Goal: Information Seeking & Learning: Learn about a topic

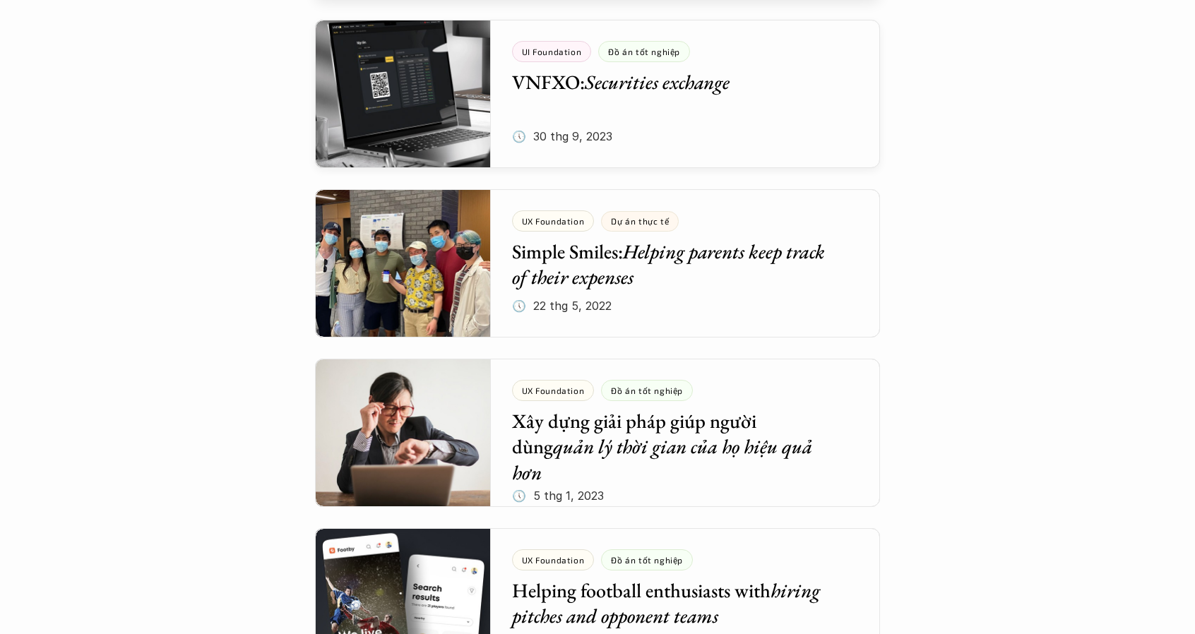
scroll to position [4236, 0]
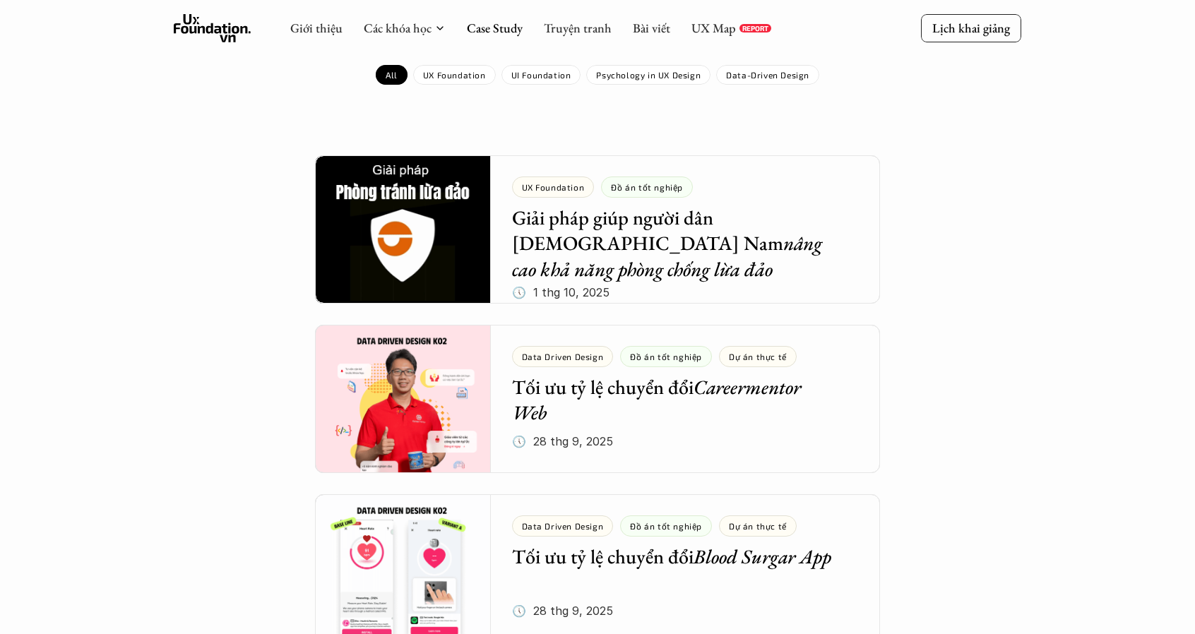
scroll to position [0, 0]
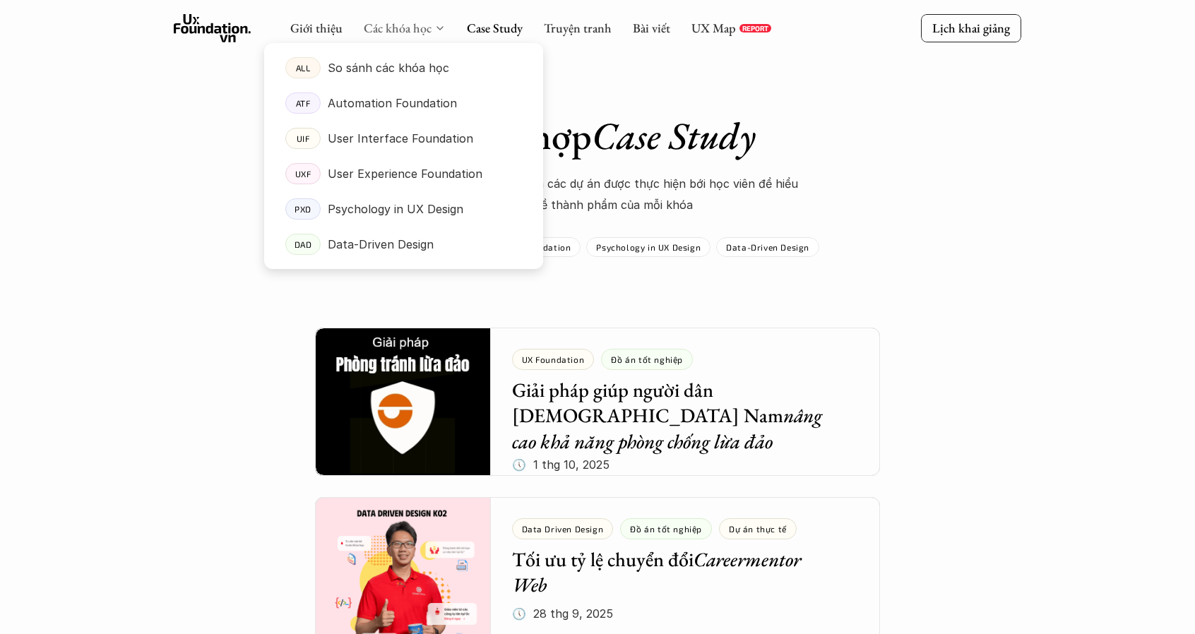
click at [409, 32] on link "Các khóa học" at bounding box center [398, 28] width 68 height 16
click at [408, 211] on p "Psychology in UX Design" at bounding box center [396, 208] width 136 height 21
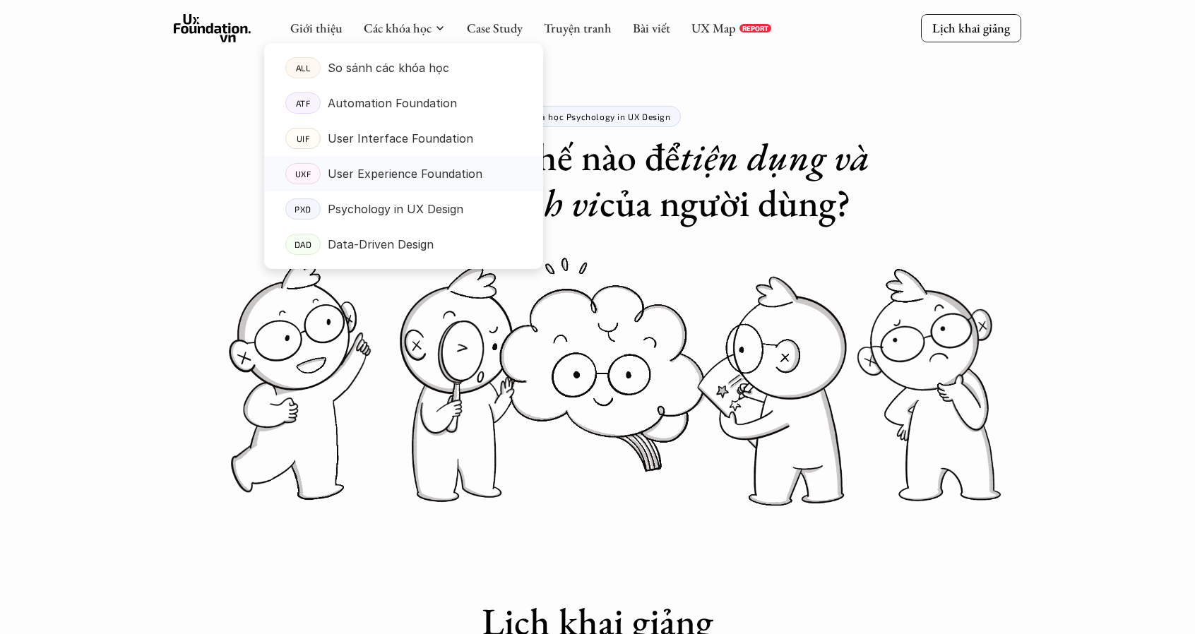
click at [370, 179] on p "User Experience Foundation" at bounding box center [405, 173] width 155 height 21
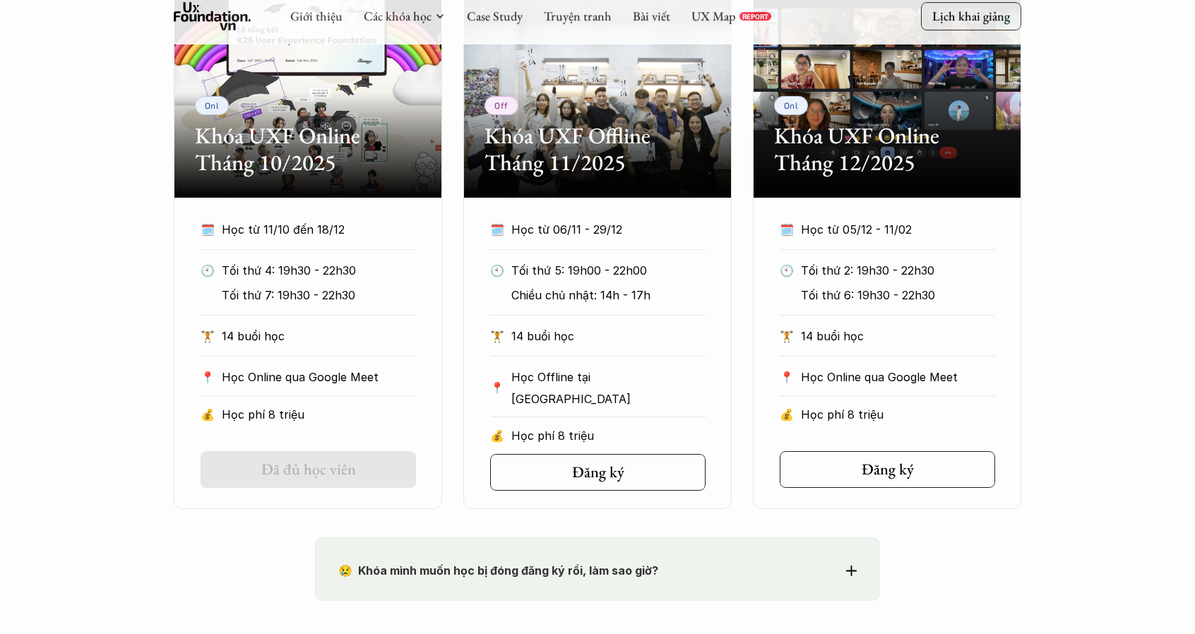
scroll to position [706, 0]
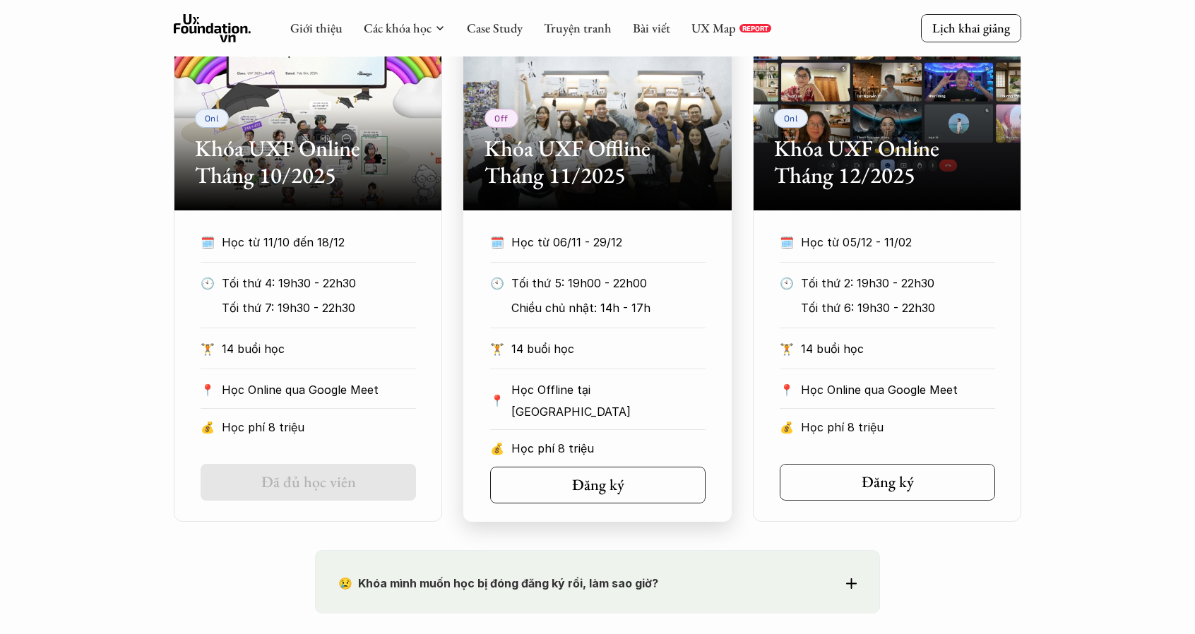
click at [570, 179] on h2 "Khóa UXF Offline Tháng 11/2025" at bounding box center [597, 162] width 226 height 54
click at [634, 199] on div "Off Khóa UXF Offline Tháng 11/2025" at bounding box center [597, 105] width 268 height 212
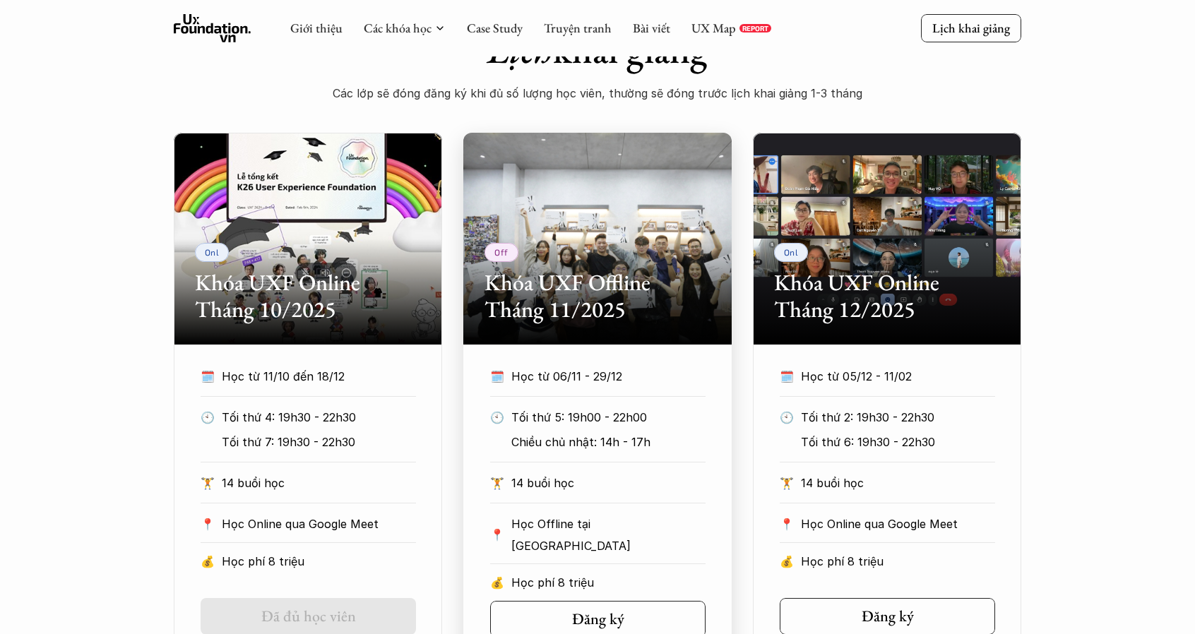
scroll to position [565, 0]
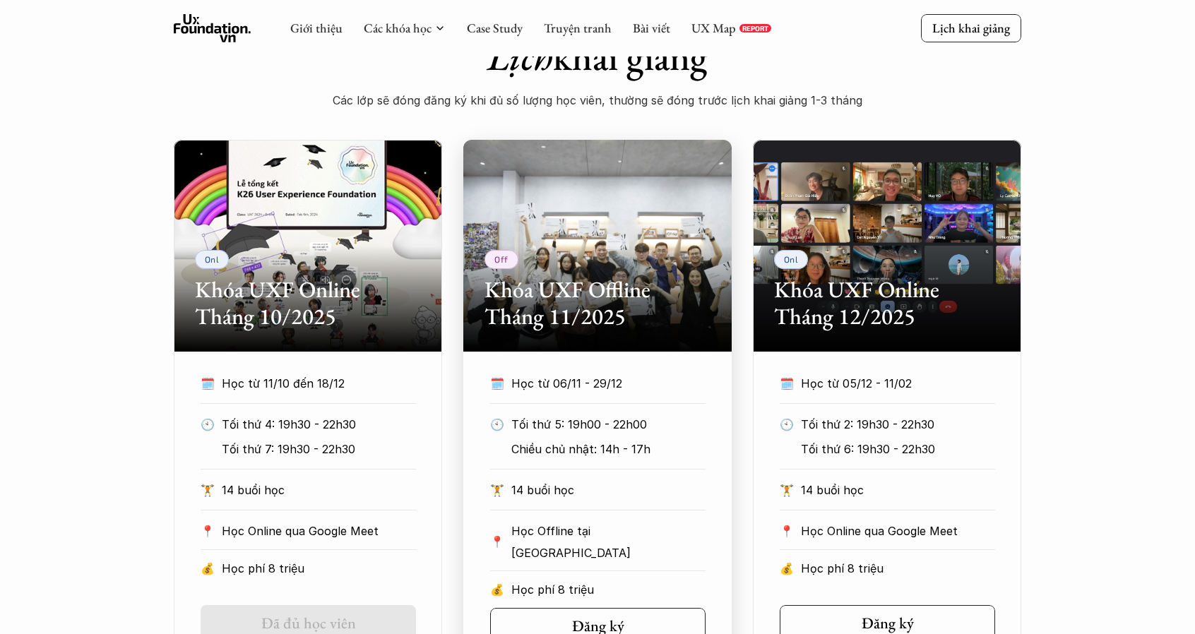
click at [593, 249] on div "Off Khóa UXF Offline Tháng 11/2025" at bounding box center [597, 246] width 268 height 212
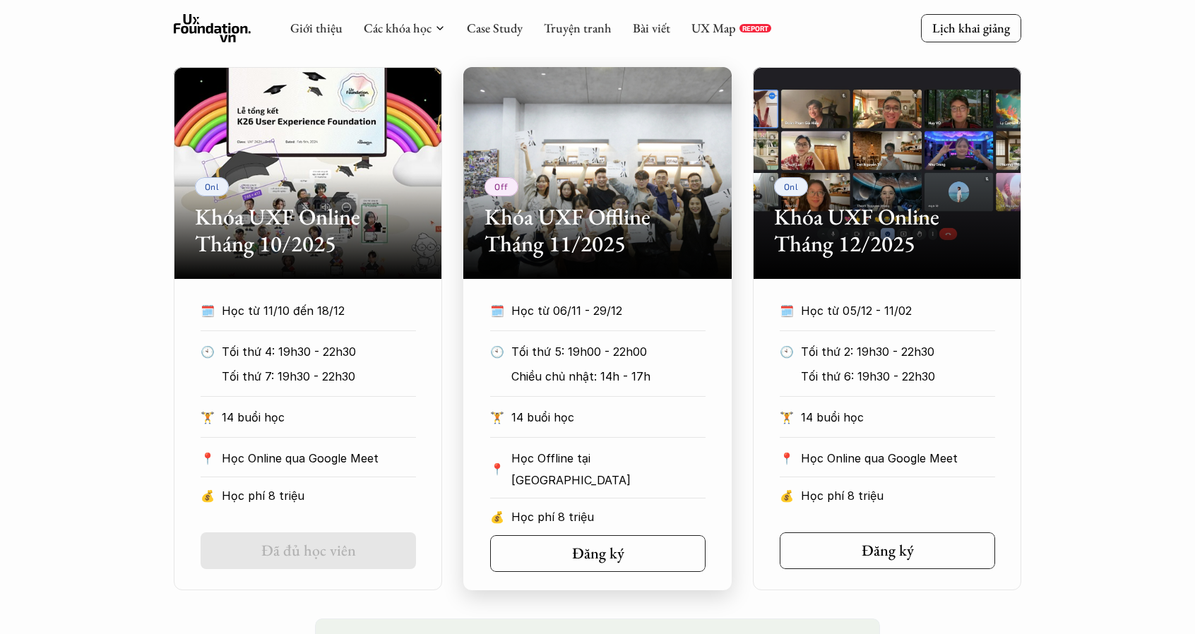
scroll to position [777, 0]
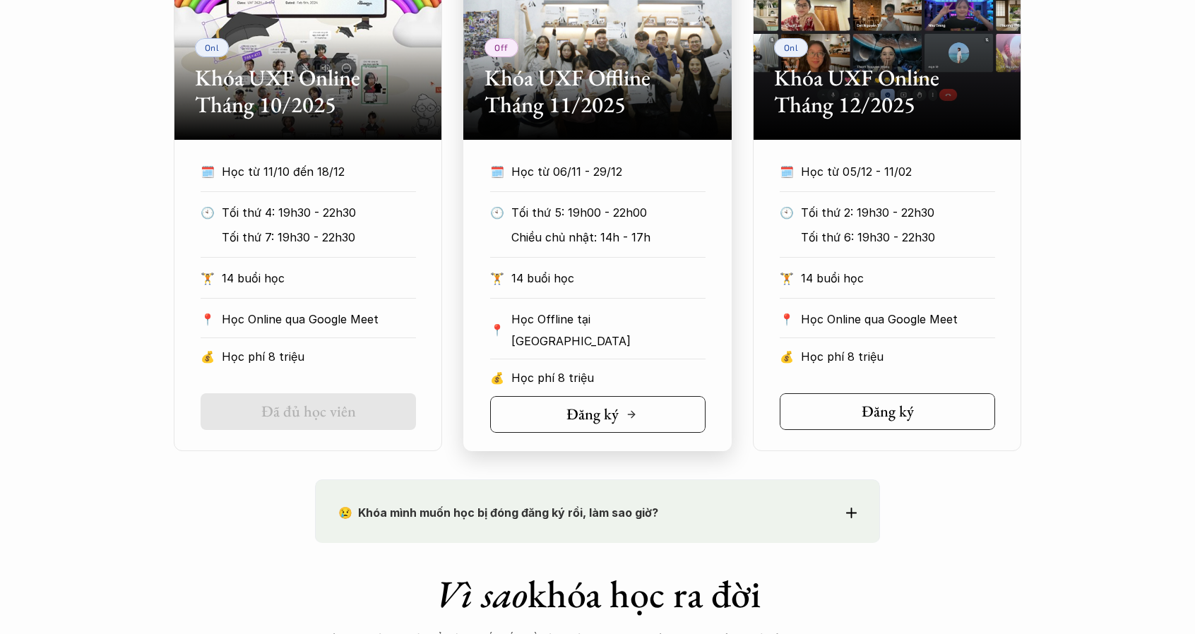
click at [609, 412] on h5 "Đăng ký" at bounding box center [592, 414] width 52 height 18
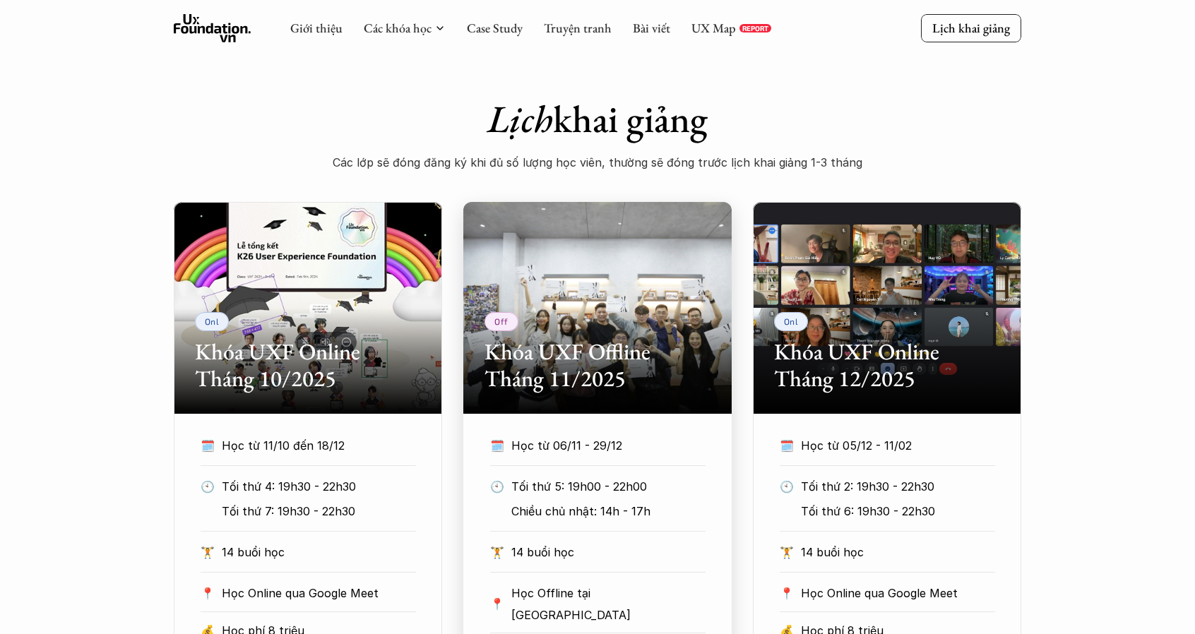
scroll to position [494, 0]
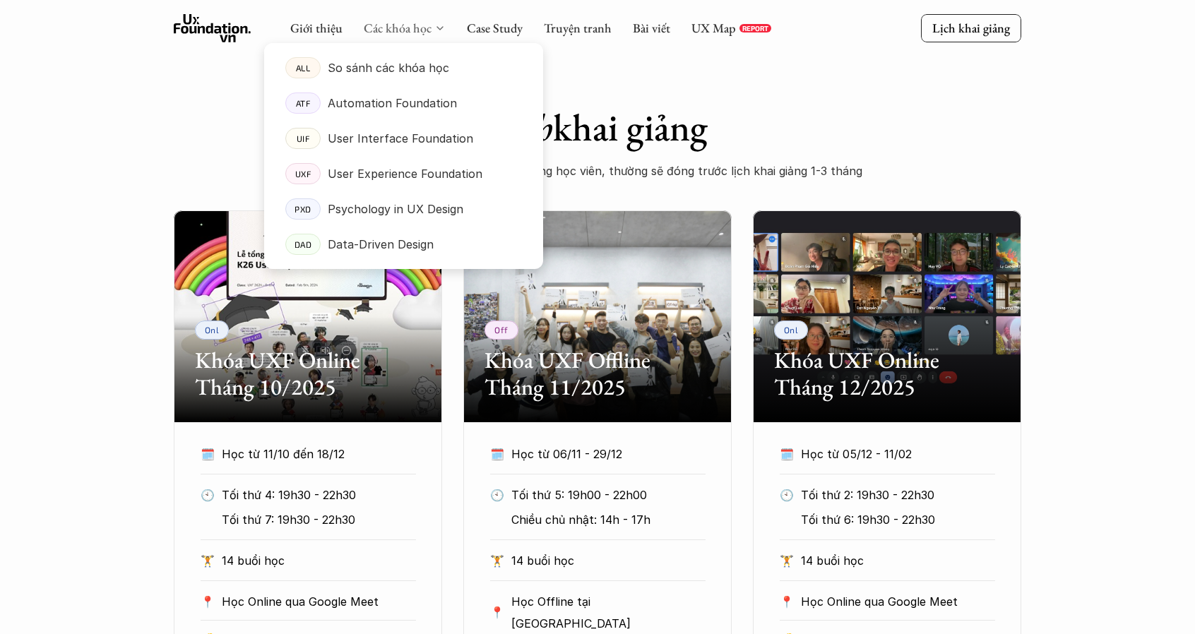
click at [411, 30] on link "Các khóa học" at bounding box center [398, 28] width 68 height 16
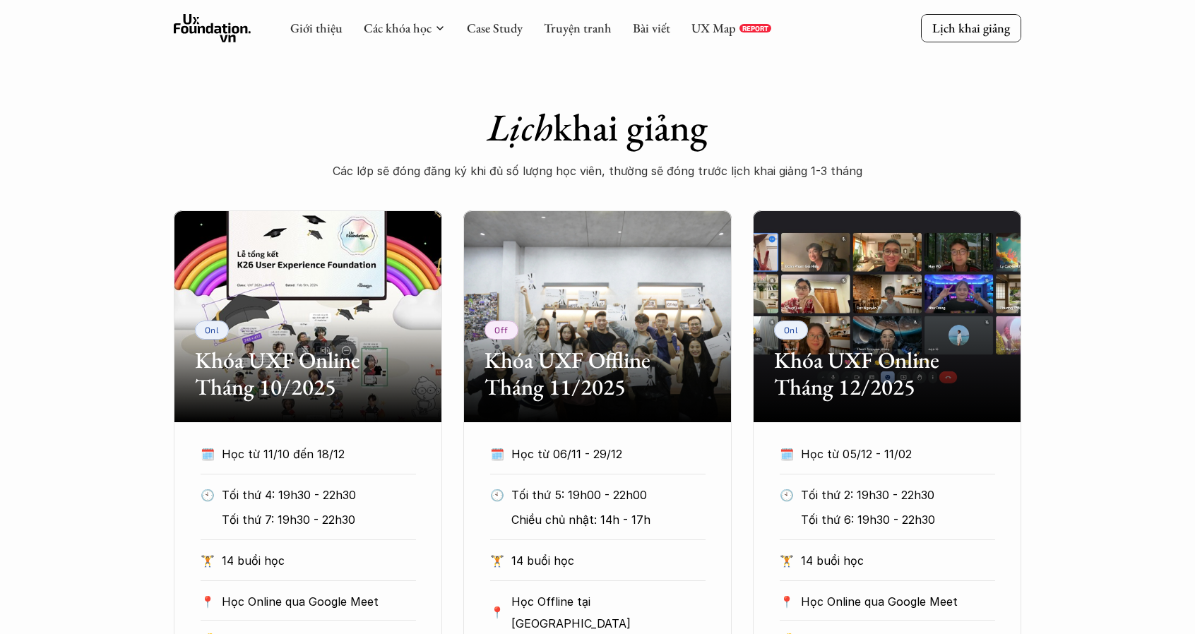
click at [849, 104] on h1 "Lịch khai giảng" at bounding box center [597, 127] width 565 height 46
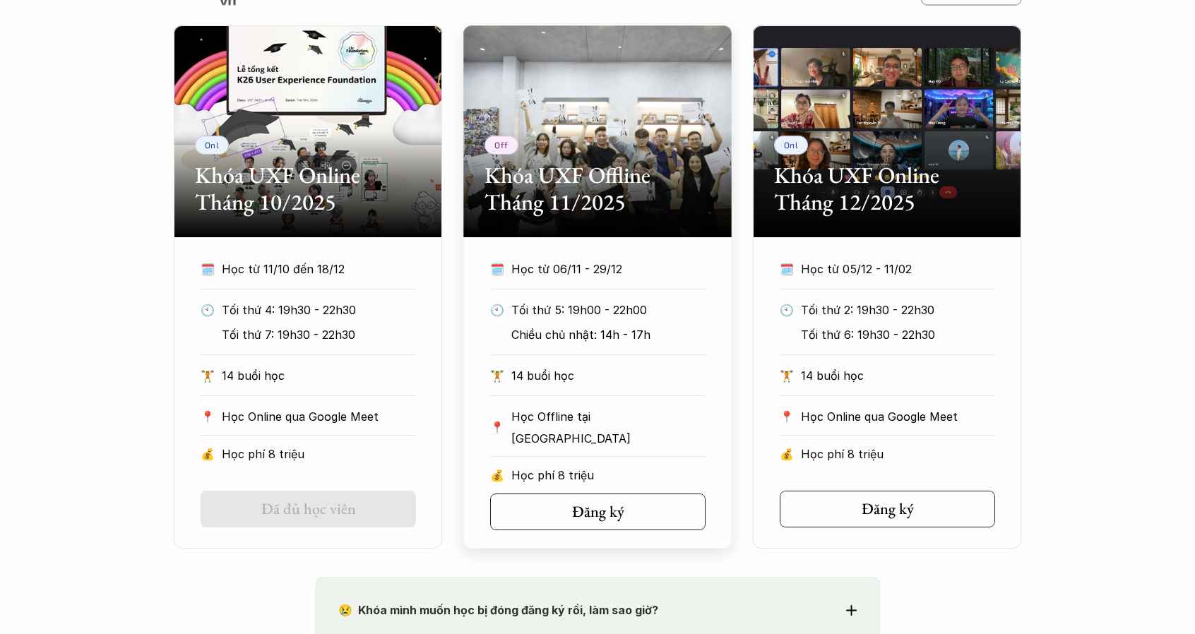
scroll to position [706, 0]
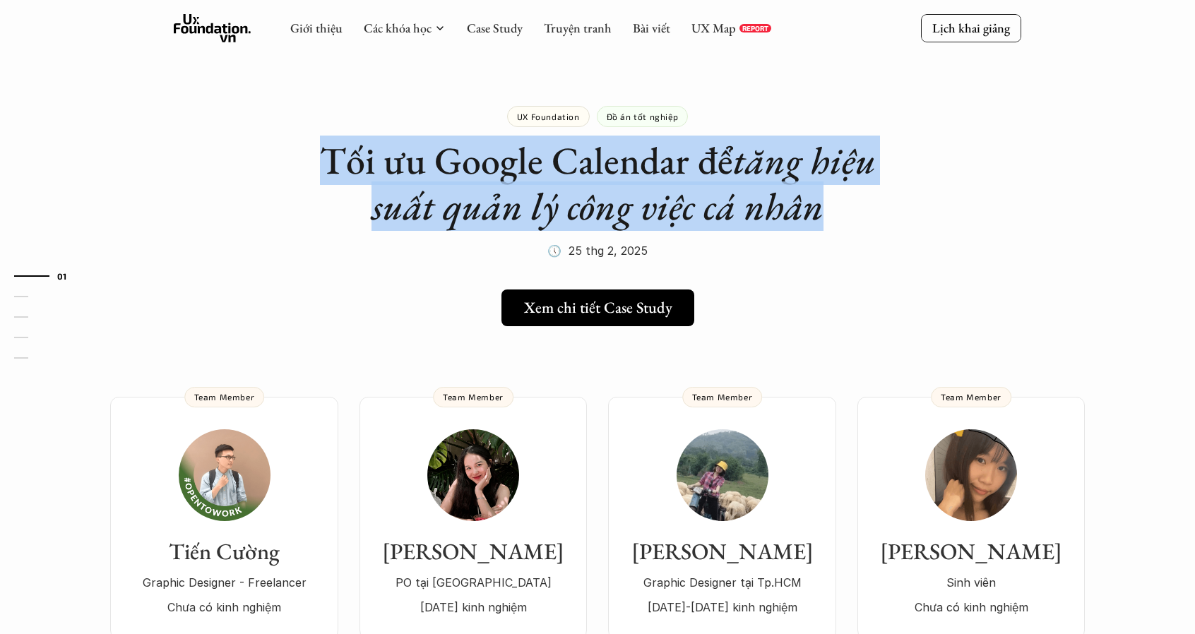
drag, startPoint x: 843, startPoint y: 224, endPoint x: 322, endPoint y: 163, distance: 524.6
click at [322, 163] on h1 "Tối ưu Google Calendar để tăng hiệu suất quản lý công việc cá nhân" at bounding box center [597, 184] width 565 height 92
drag, startPoint x: 304, startPoint y: 155, endPoint x: 870, endPoint y: 211, distance: 569.0
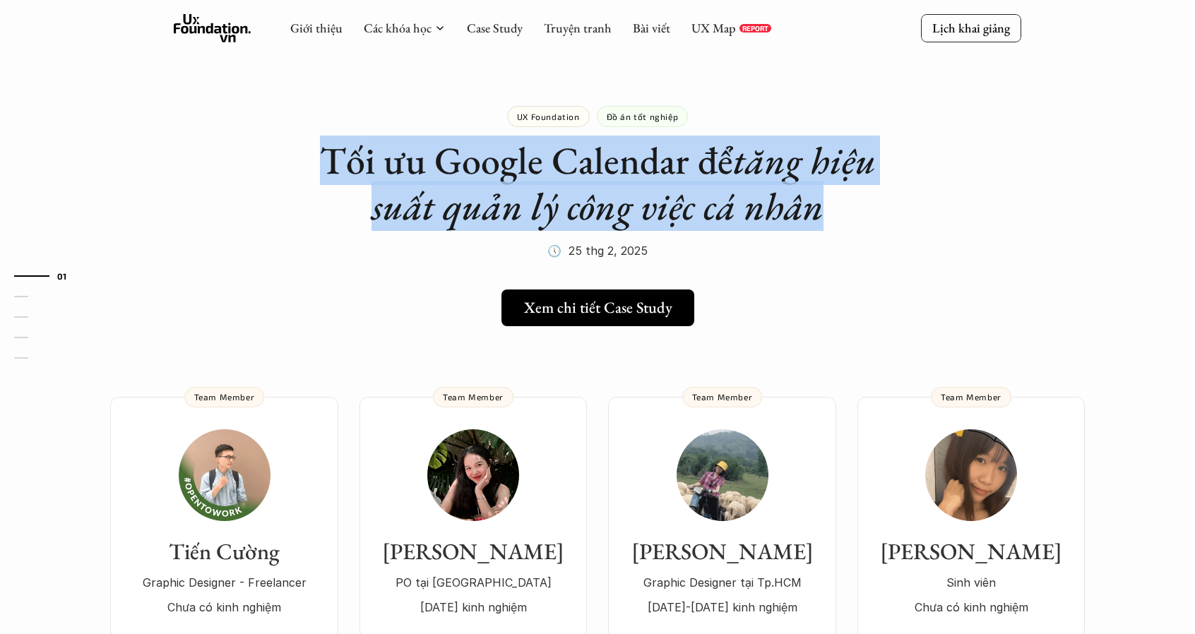
click at [870, 211] on h1 "Tối ưu Google Calendar để tăng hiệu suất quản lý công việc cá nhân" at bounding box center [597, 184] width 565 height 92
drag, startPoint x: 808, startPoint y: 201, endPoint x: 323, endPoint y: 164, distance: 485.7
click at [323, 164] on h1 "Tối ưu Google Calendar để tăng hiệu suất quản lý công việc cá nhân" at bounding box center [597, 184] width 565 height 92
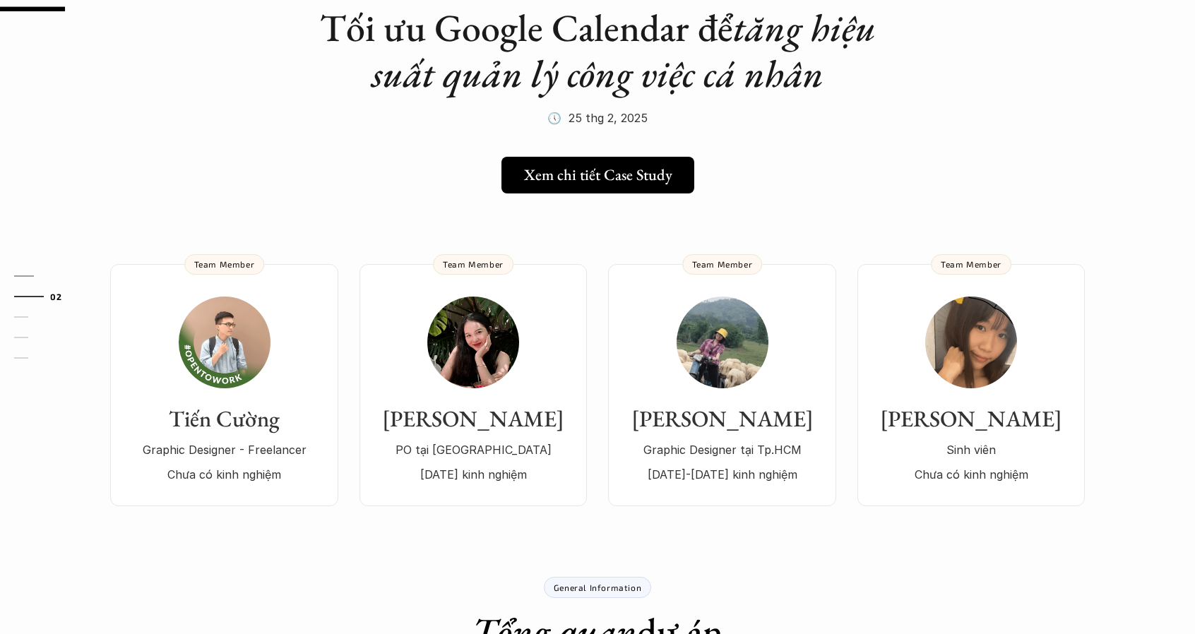
scroll to position [141, 0]
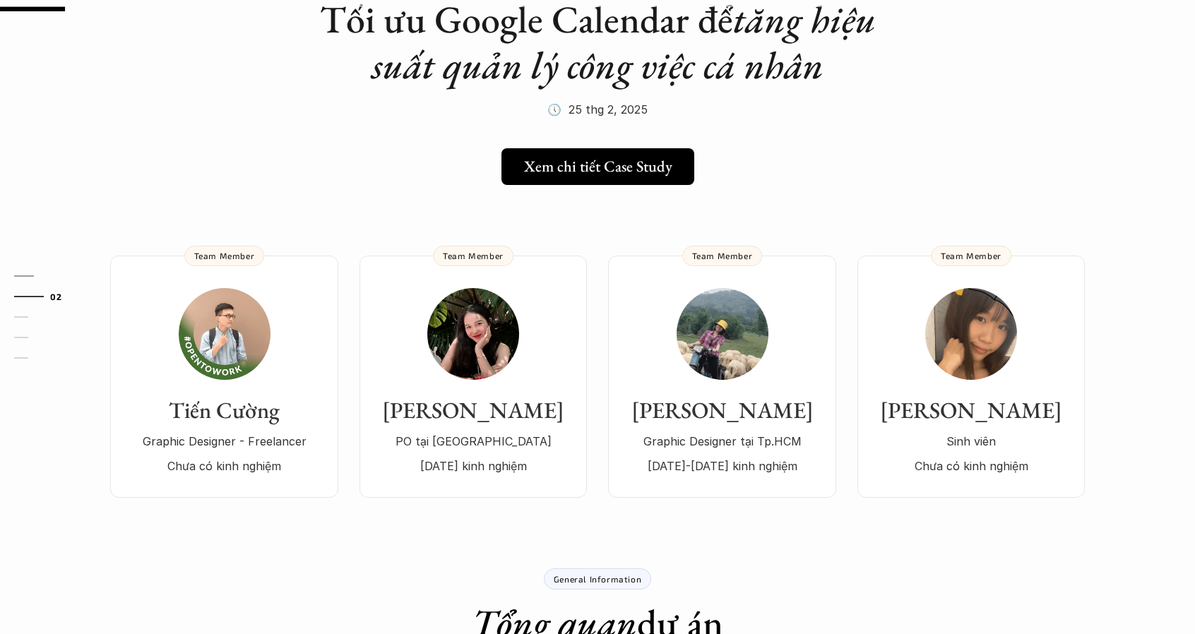
click at [354, 242] on div "Tiến Cường Graphic Designer - Freelancer Chưa có kinh nghiệm Team Member Trúc L…" at bounding box center [597, 355] width 1017 height 285
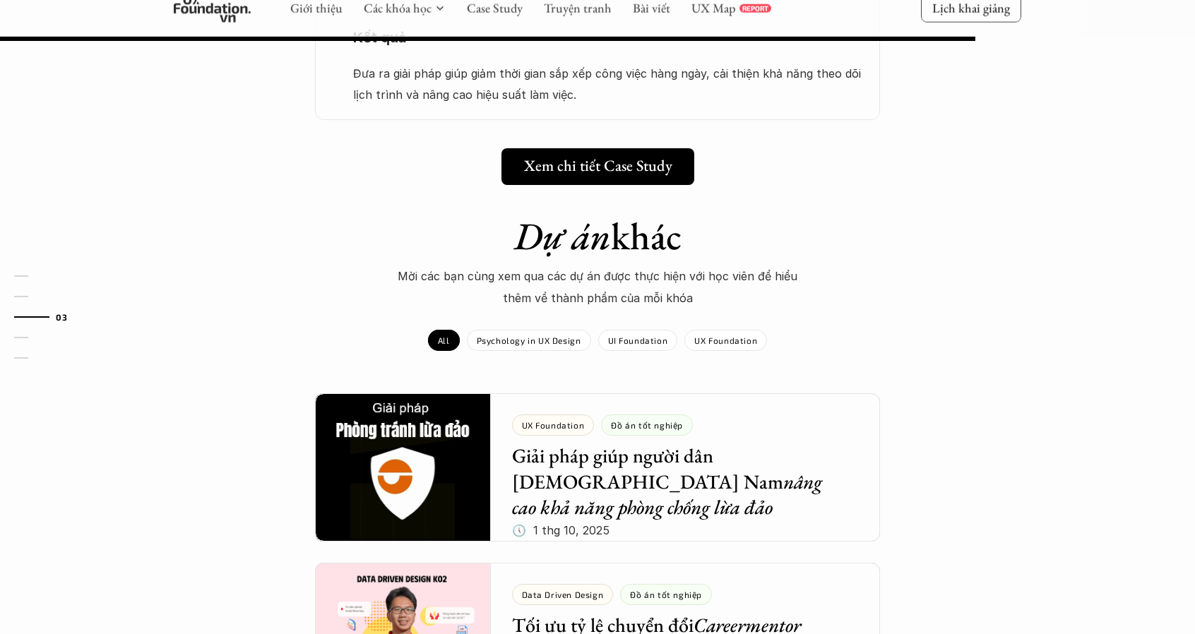
scroll to position [1341, 0]
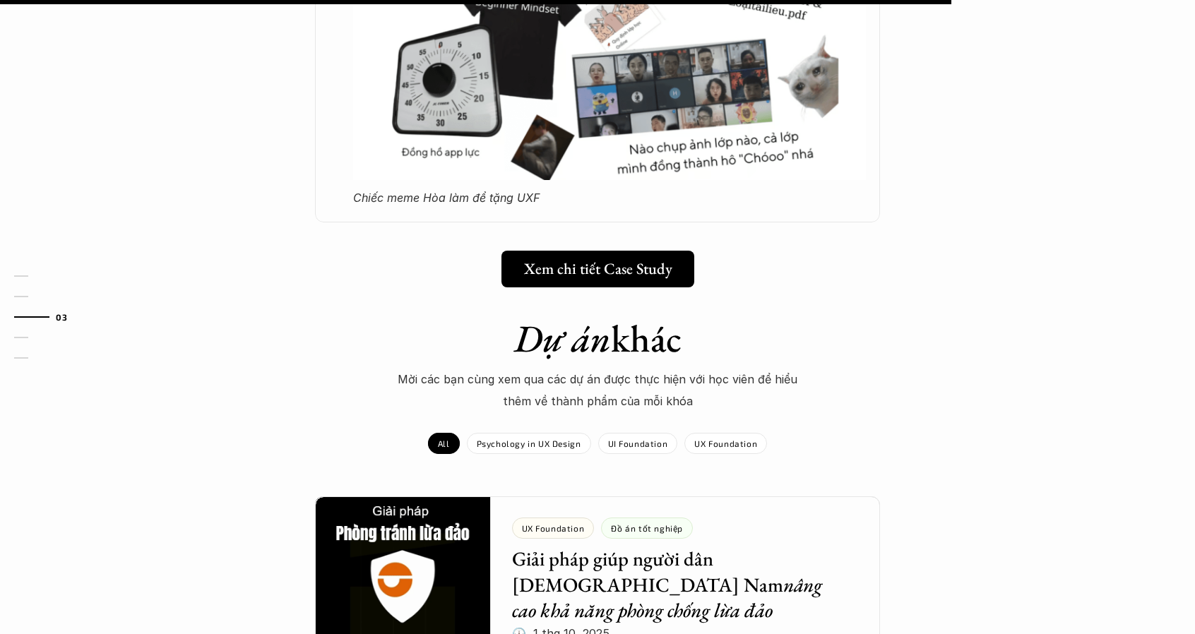
scroll to position [1200, 0]
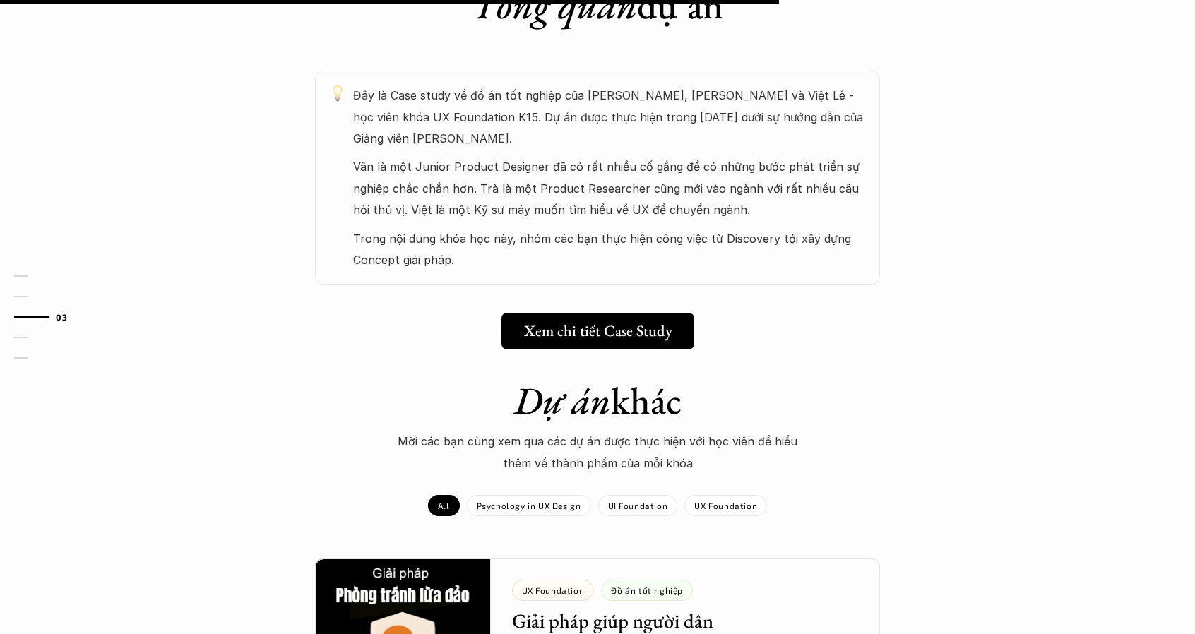
scroll to position [847, 0]
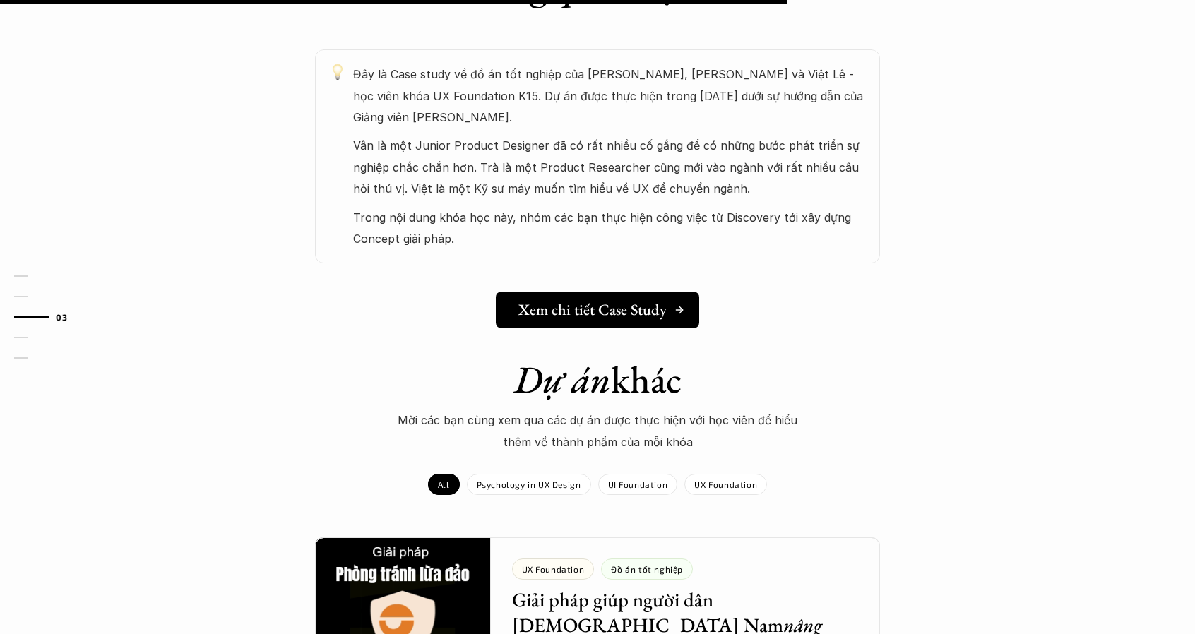
click at [620, 301] on h5 "Xem chi tiết Case Study" at bounding box center [592, 310] width 148 height 18
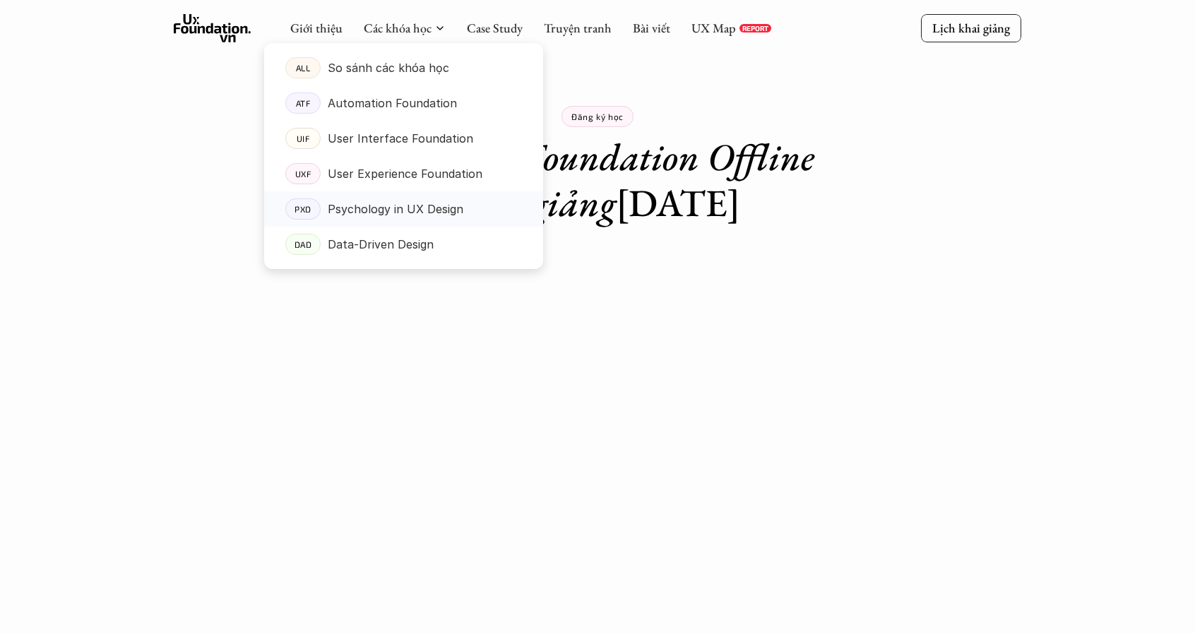
click at [383, 213] on p "Psychology in UX Design" at bounding box center [396, 208] width 136 height 21
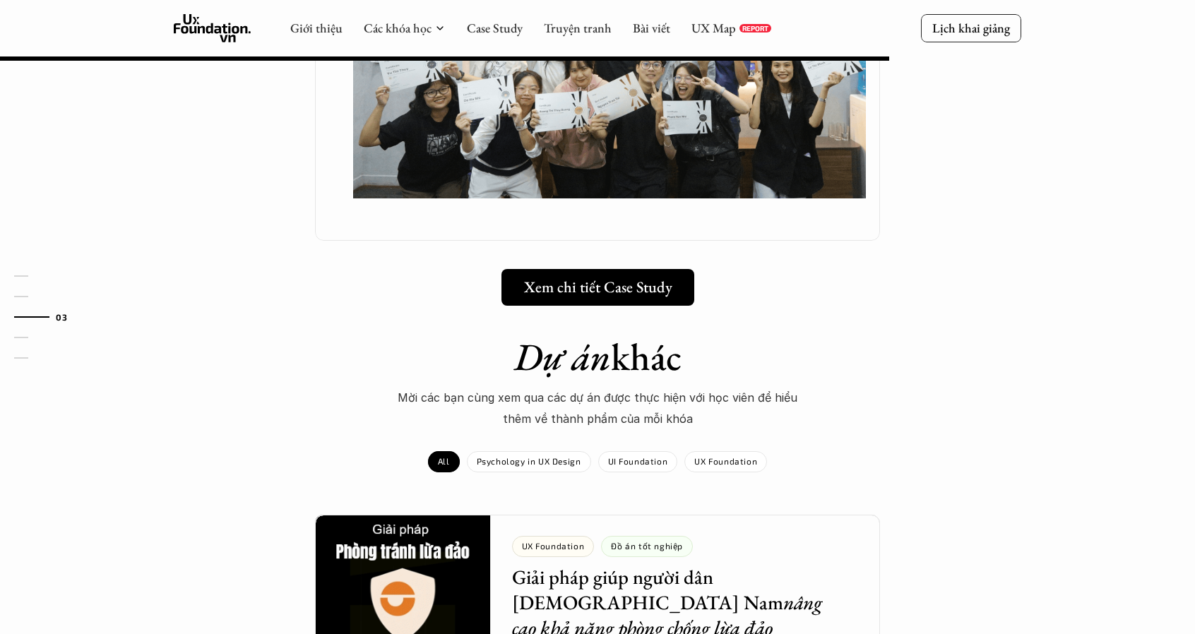
scroll to position [1271, 0]
